Goal: Transaction & Acquisition: Book appointment/travel/reservation

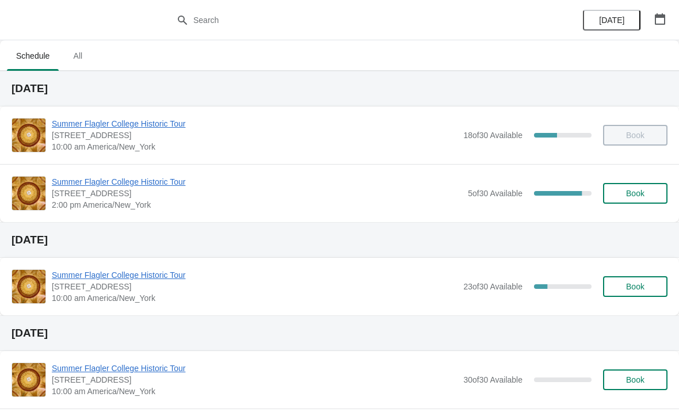
click at [652, 195] on span "Book" at bounding box center [636, 193] width 44 height 9
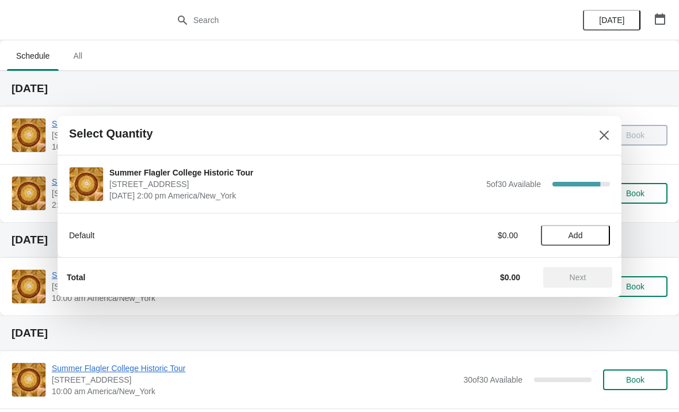
click at [574, 229] on button "Add" at bounding box center [575, 235] width 69 height 21
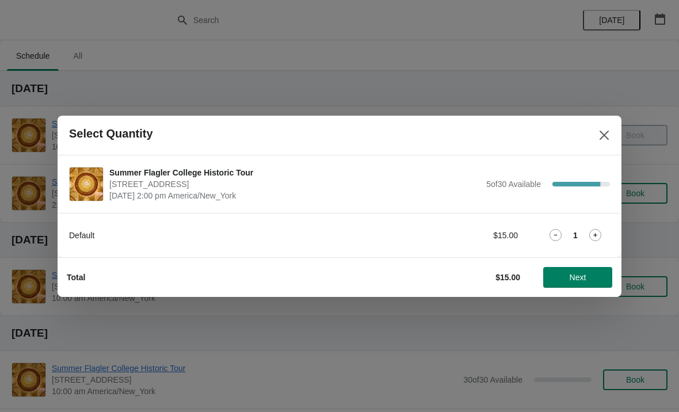
click at [592, 230] on icon at bounding box center [595, 235] width 12 height 12
click at [595, 277] on span "Next" at bounding box center [578, 277] width 51 height 9
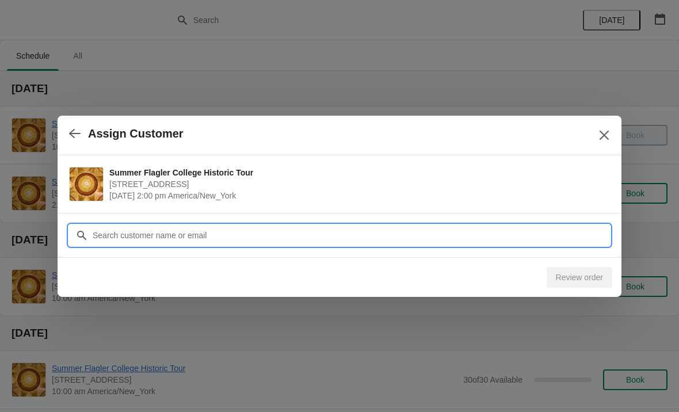
click at [404, 237] on input "Customer" at bounding box center [351, 235] width 518 height 21
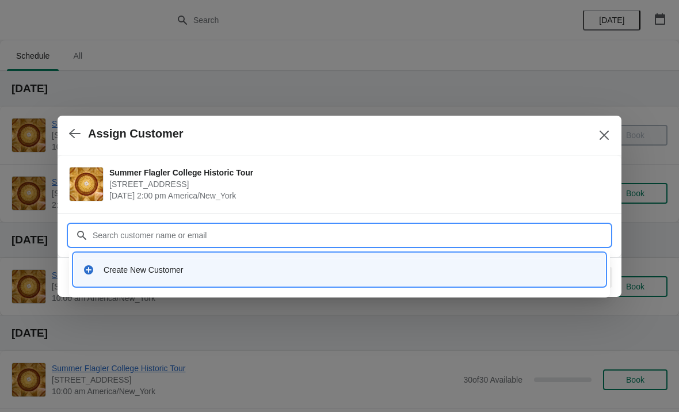
click at [204, 282] on div "Create New Customer" at bounding box center [340, 269] width 532 height 33
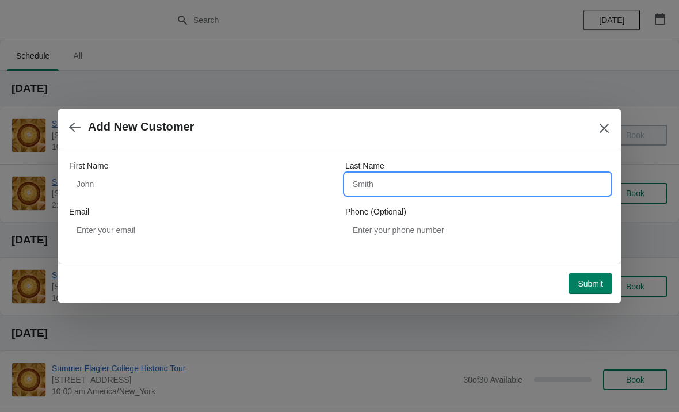
click at [403, 194] on input "Last Name" at bounding box center [477, 184] width 265 height 21
type input "Pincetic"
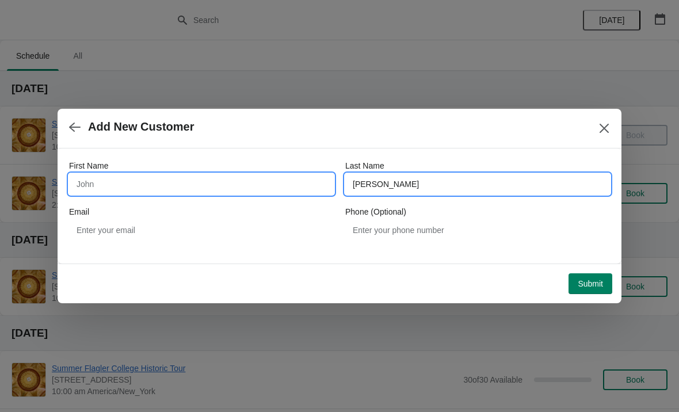
click at [169, 176] on input "First Name" at bounding box center [201, 184] width 265 height 21
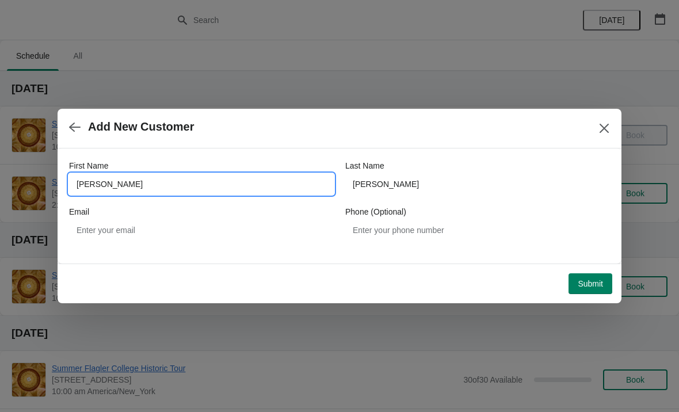
type input "Joe"
click at [472, 132] on span "Add New Customer" at bounding box center [326, 126] width 514 height 13
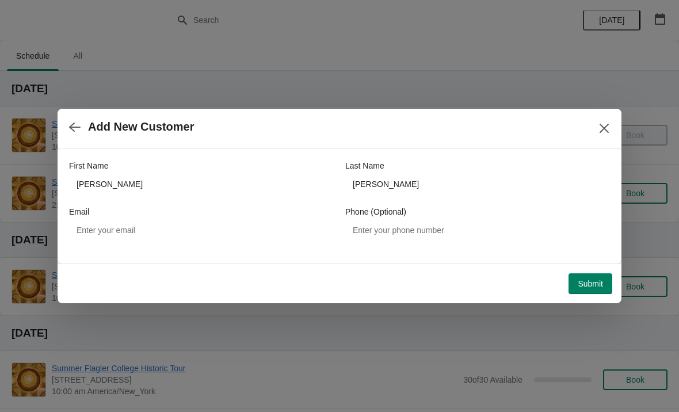
click at [583, 290] on button "Submit" at bounding box center [591, 283] width 44 height 21
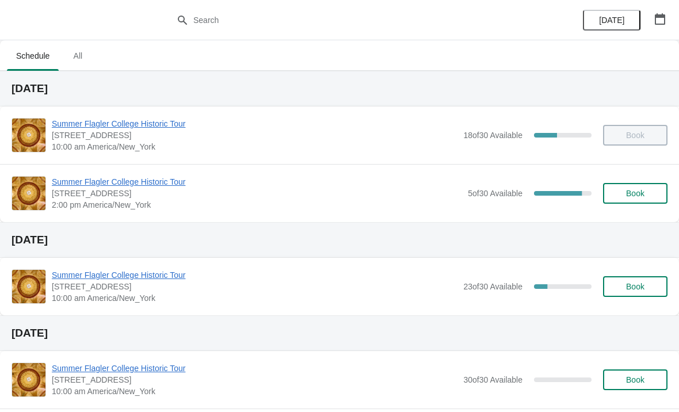
click at [641, 202] on button "Book" at bounding box center [635, 193] width 64 height 21
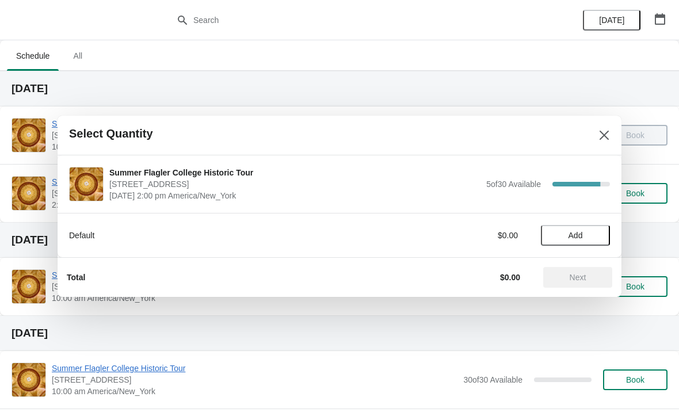
click at [578, 233] on span "Add" at bounding box center [576, 235] width 14 height 9
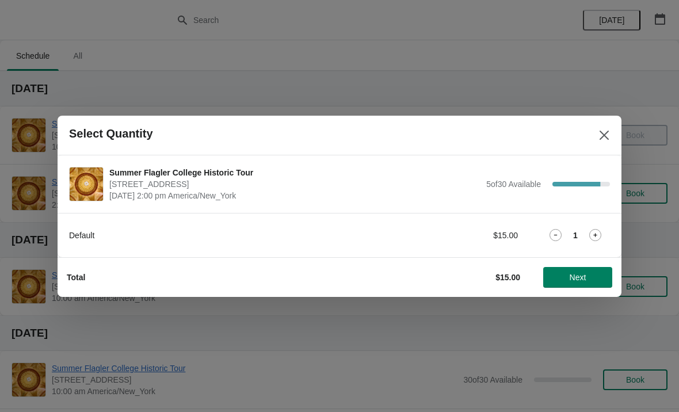
click at [565, 281] on span "Next" at bounding box center [578, 277] width 51 height 9
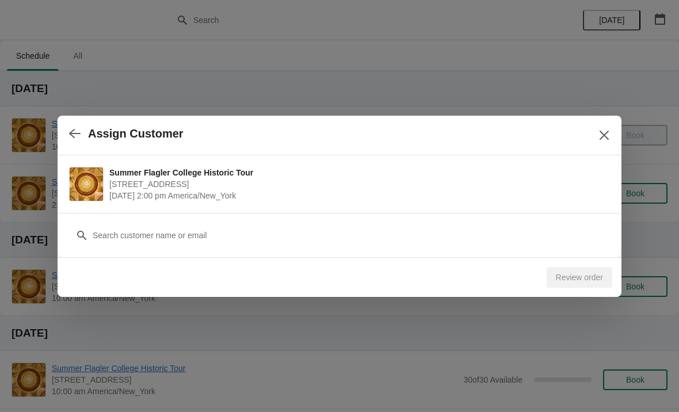
click at [599, 144] on button "Close" at bounding box center [604, 135] width 21 height 21
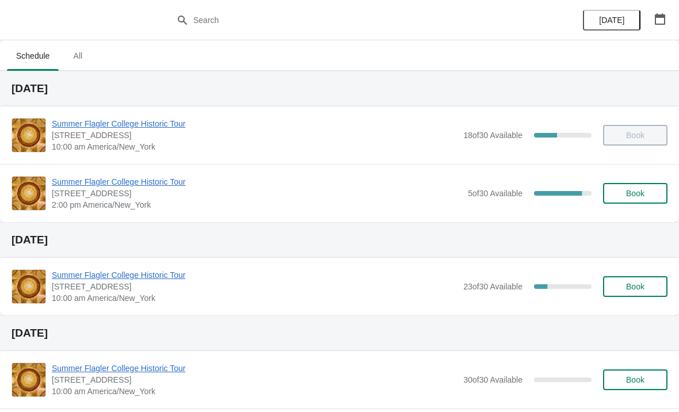
click at [643, 193] on span "Book" at bounding box center [635, 193] width 18 height 9
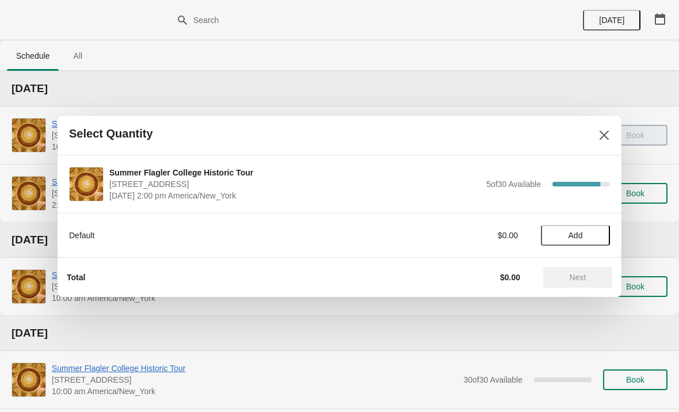
click at [593, 234] on span "Add" at bounding box center [575, 235] width 48 height 9
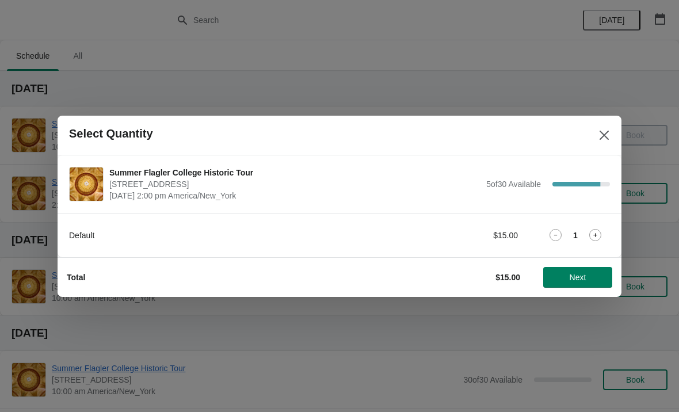
click at [591, 246] on div "Default $15.00 1" at bounding box center [340, 235] width 564 height 44
click at [595, 239] on icon at bounding box center [595, 235] width 12 height 12
click at [591, 283] on button "Next" at bounding box center [577, 277] width 69 height 21
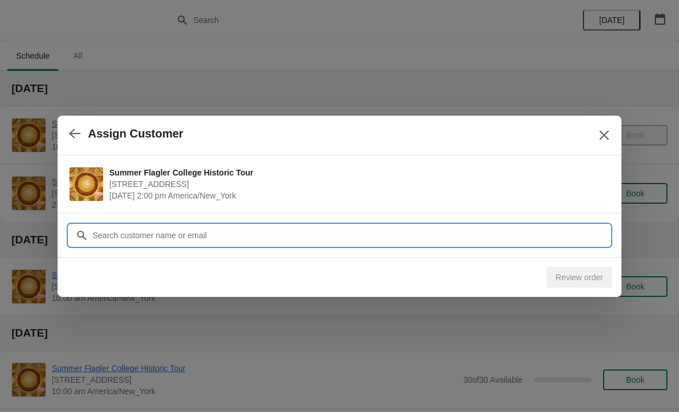
click at [446, 233] on input "Customer" at bounding box center [351, 235] width 518 height 21
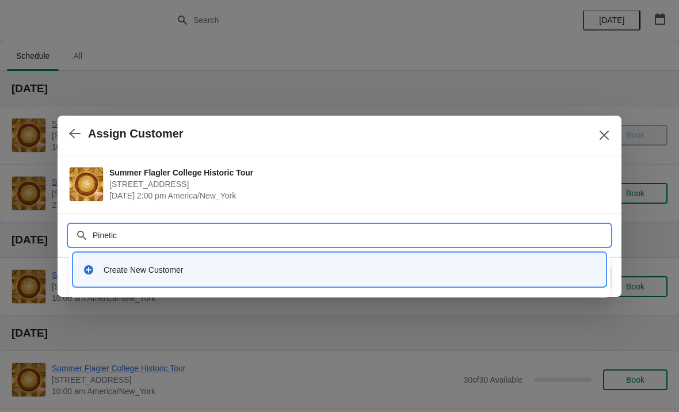
type input "Pinetic"
click at [436, 295] on div "Create New Customer" at bounding box center [339, 273] width 541 height 49
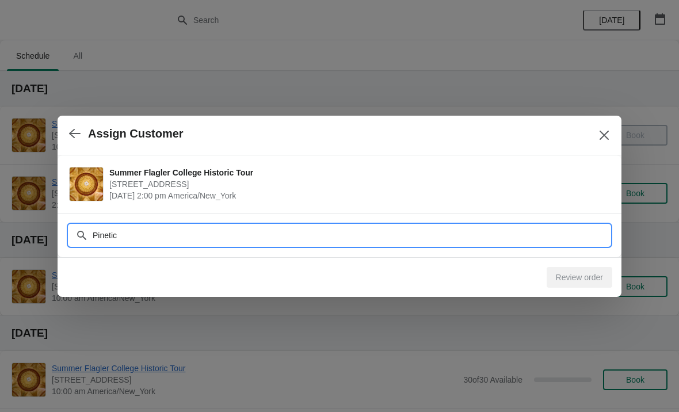
click at [131, 238] on input "Pinetic" at bounding box center [351, 235] width 518 height 21
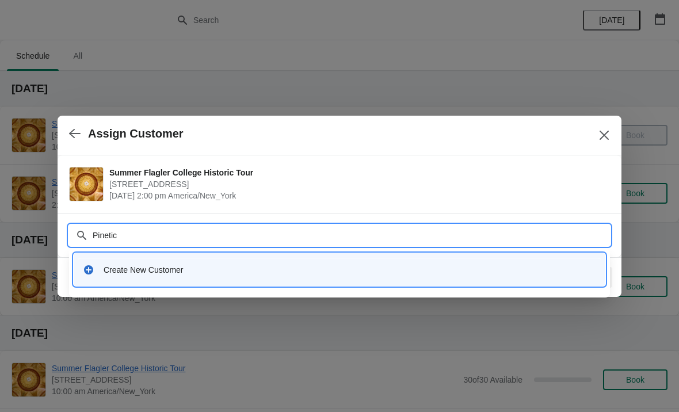
click at [101, 267] on div "Create New Customer" at bounding box center [340, 270] width 514 height 12
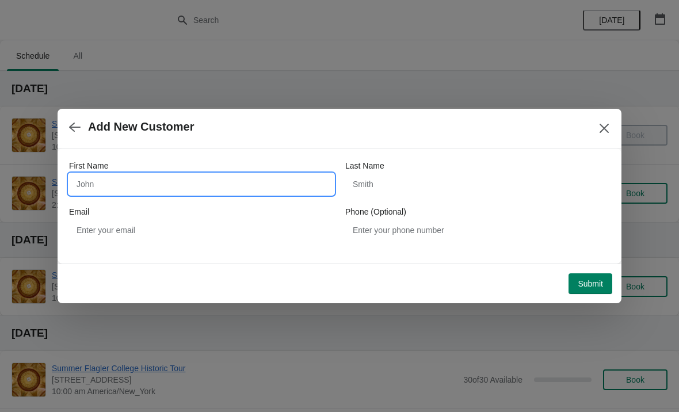
click at [102, 182] on input "First Name" at bounding box center [201, 184] width 265 height 21
type input "Joe"
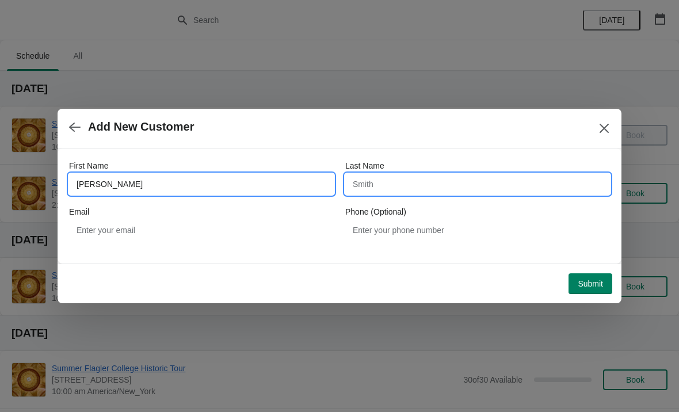
click at [451, 190] on input "Last Name" at bounding box center [477, 184] width 265 height 21
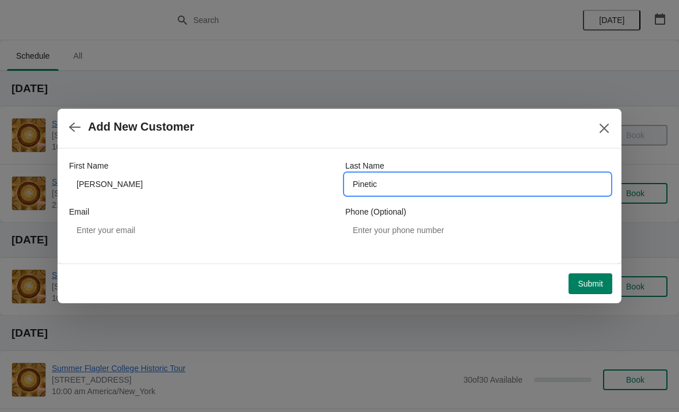
type input "Pinetic"
click at [468, 132] on span "Add New Customer" at bounding box center [326, 126] width 514 height 13
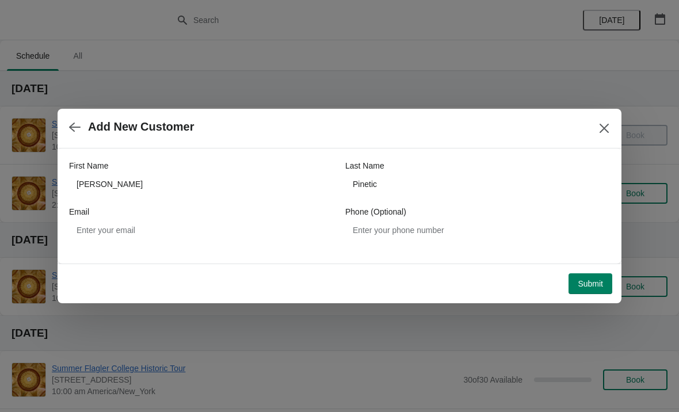
click at [592, 292] on button "Submit" at bounding box center [591, 283] width 44 height 21
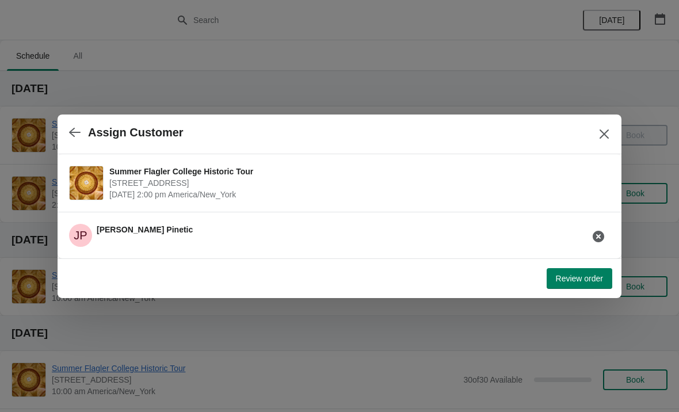
click at [560, 275] on span "Review order" at bounding box center [579, 278] width 47 height 9
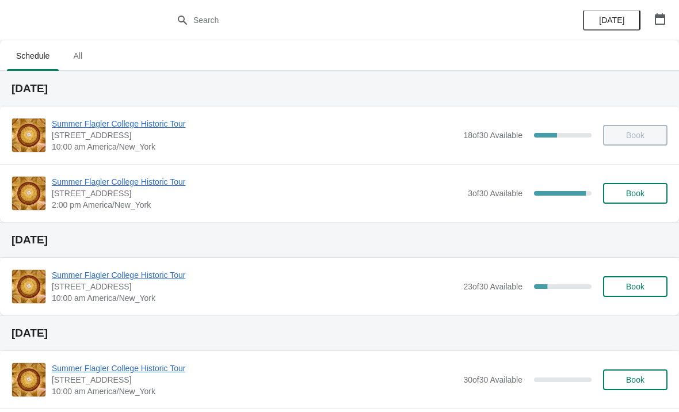
click at [86, 182] on span "Summer Flagler College Historic Tour" at bounding box center [257, 182] width 410 height 12
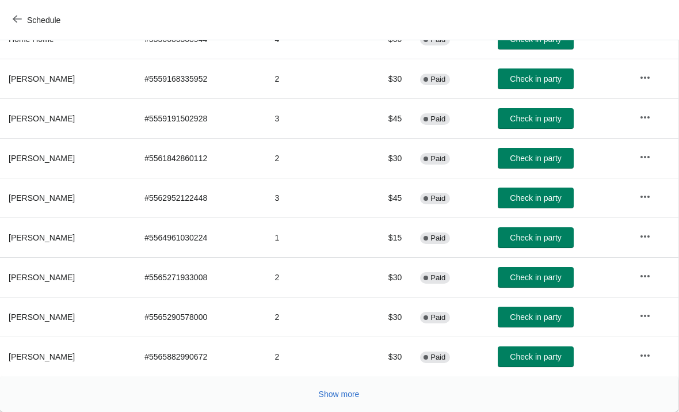
scroll to position [211, 1]
click at [341, 394] on span "Show more" at bounding box center [339, 394] width 41 height 9
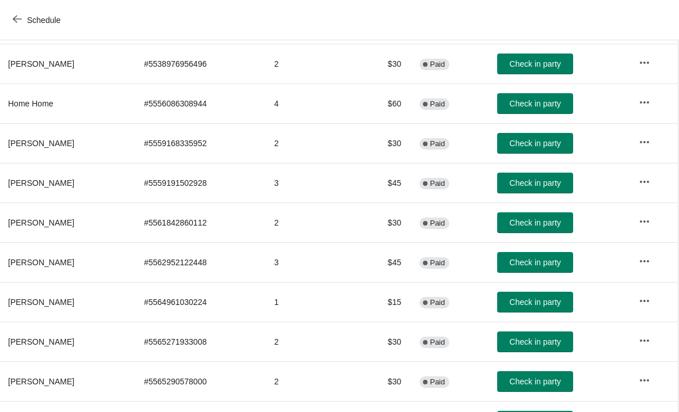
scroll to position [65, 5]
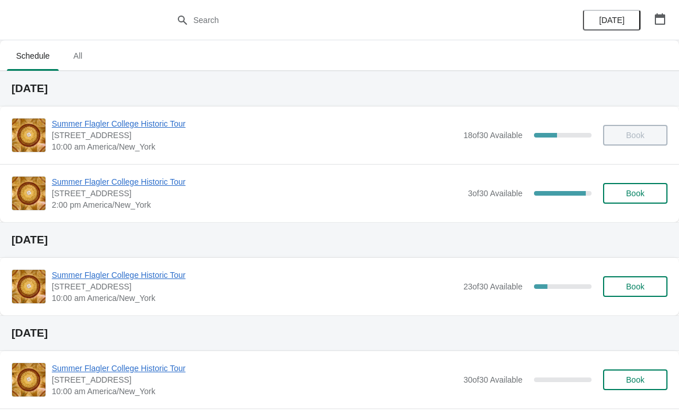
click at [94, 180] on span "Summer Flagler College Historic Tour" at bounding box center [257, 182] width 410 height 12
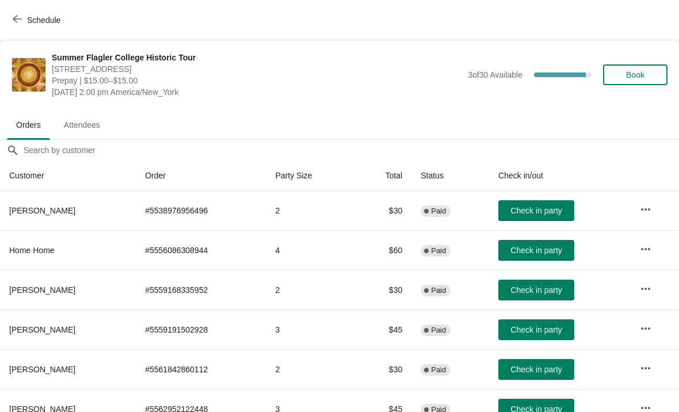
click at [638, 66] on button "Book" at bounding box center [635, 74] width 64 height 21
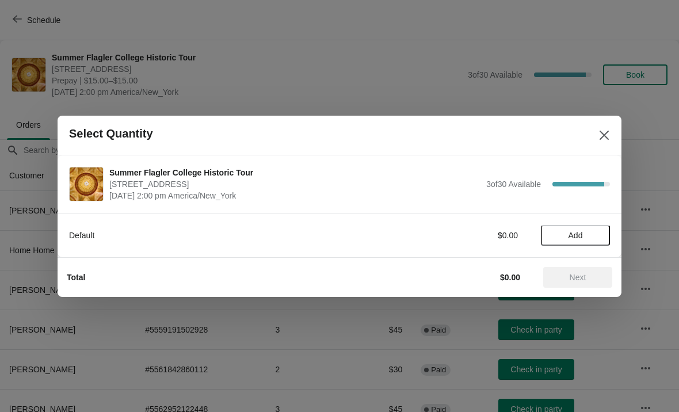
click at [598, 239] on span "Add" at bounding box center [575, 235] width 48 height 9
click at [601, 230] on icon at bounding box center [595, 235] width 12 height 12
click at [591, 281] on span "Next" at bounding box center [578, 277] width 51 height 9
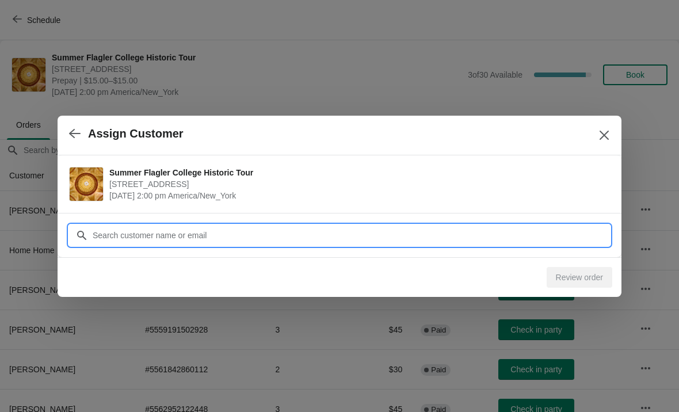
click at [569, 232] on input "Customer" at bounding box center [351, 235] width 518 height 21
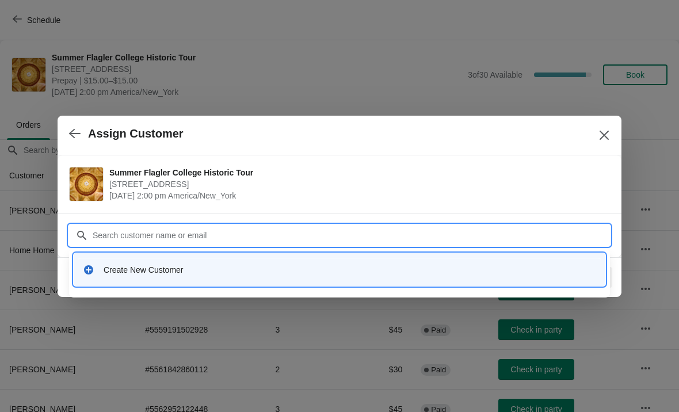
click at [378, 283] on div "Create New Customer" at bounding box center [340, 269] width 532 height 33
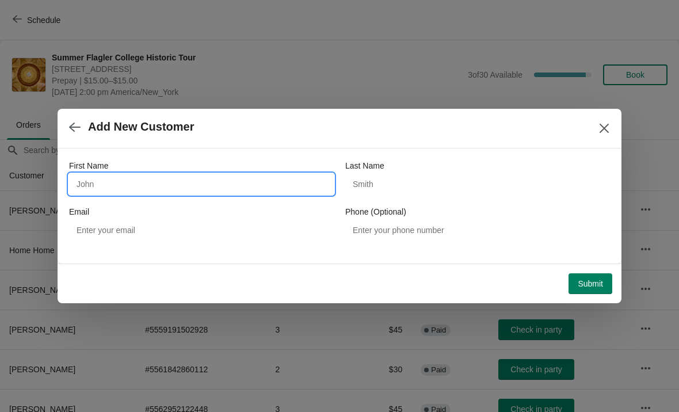
click at [174, 178] on input "First Name" at bounding box center [201, 184] width 265 height 21
type input "[PERSON_NAME]"
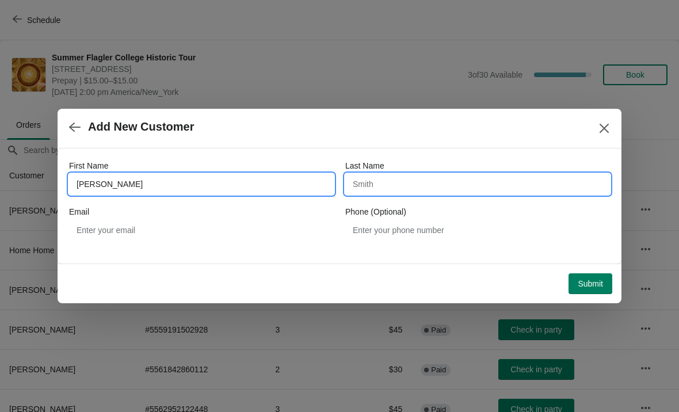
click at [497, 187] on input "Last Name" at bounding box center [477, 184] width 265 height 21
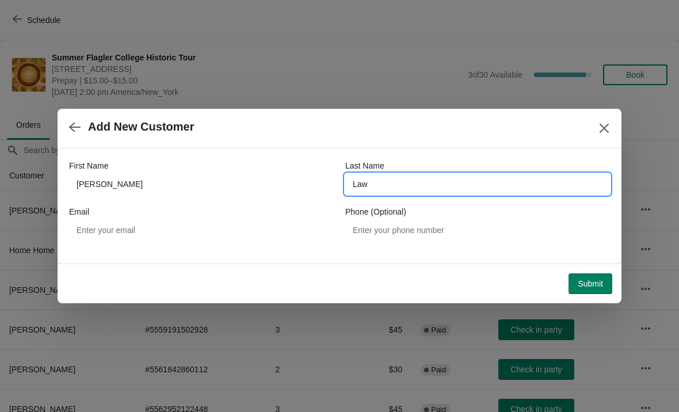
type input "[PERSON_NAME]"
